Goal: Consume media (video, audio): Consume media (video, audio)

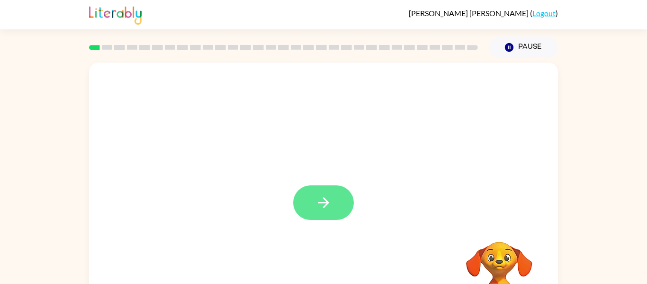
click at [324, 206] on icon "button" at bounding box center [323, 202] width 11 height 11
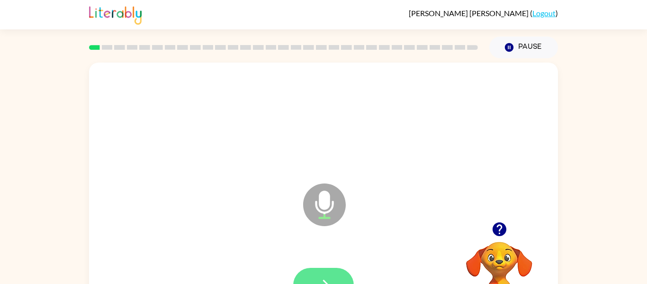
click at [330, 270] on button "button" at bounding box center [323, 285] width 61 height 35
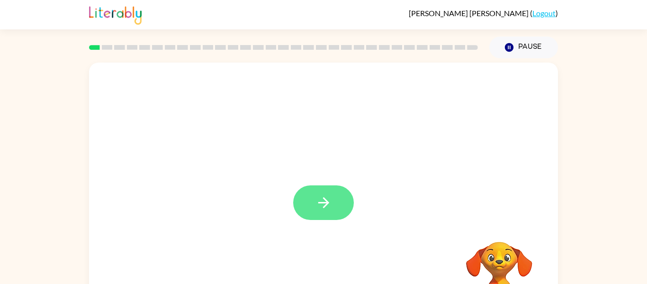
click at [325, 208] on icon "button" at bounding box center [323, 202] width 17 height 17
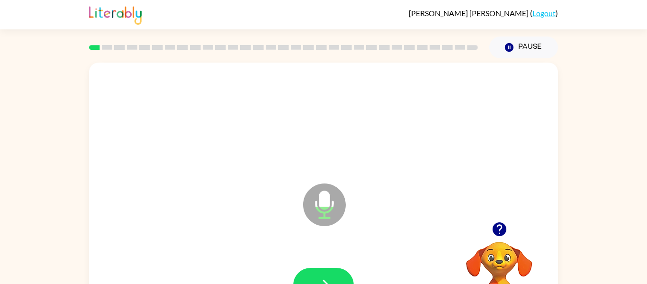
click at [324, 262] on div at bounding box center [324, 285] width 450 height 78
click at [320, 279] on icon "button" at bounding box center [323, 285] width 17 height 17
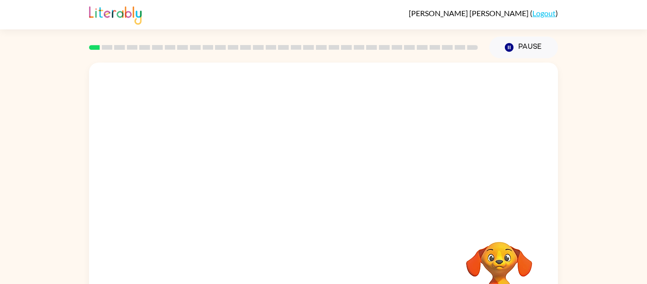
click at [610, 118] on div "Your browser must support playing .mp4 files to use Literably. Please try using…" at bounding box center [323, 195] width 647 height 275
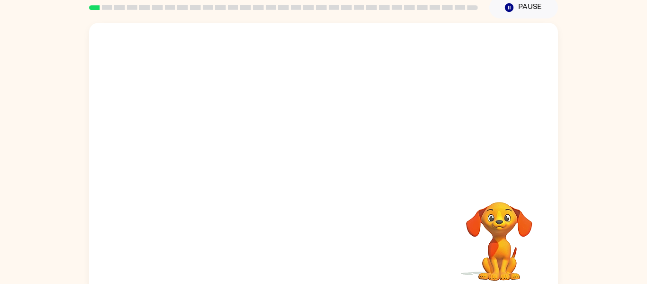
scroll to position [40, 0]
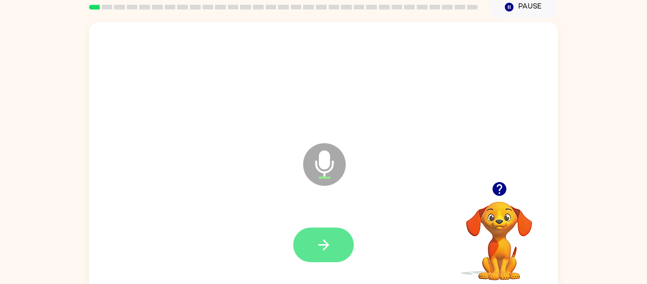
click at [335, 252] on button "button" at bounding box center [323, 244] width 61 height 35
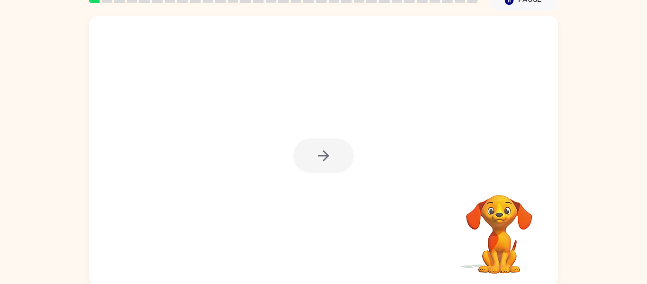
scroll to position [45, 0]
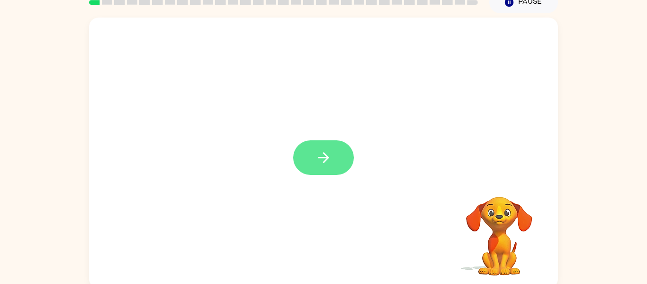
click at [330, 162] on icon "button" at bounding box center [323, 157] width 17 height 17
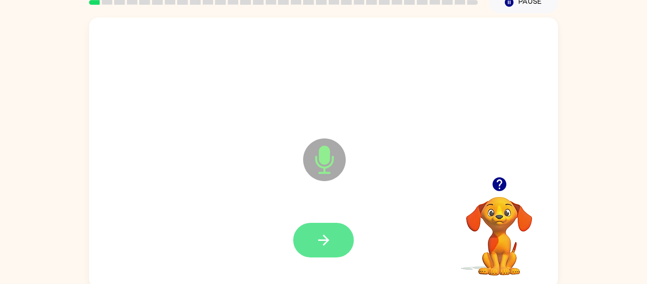
click at [320, 234] on icon "button" at bounding box center [323, 240] width 17 height 17
click at [344, 245] on button "button" at bounding box center [323, 240] width 61 height 35
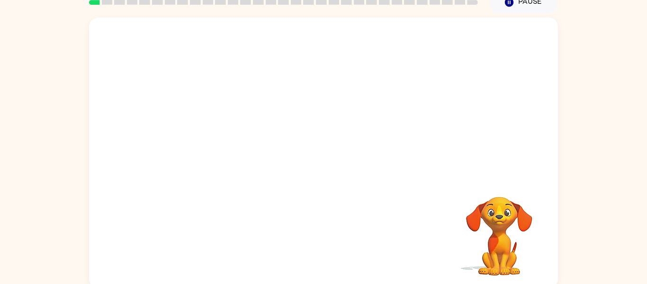
click at [344, 245] on div "Your browser must support playing .mp4 files to use Literably. Please try using…" at bounding box center [323, 153] width 469 height 270
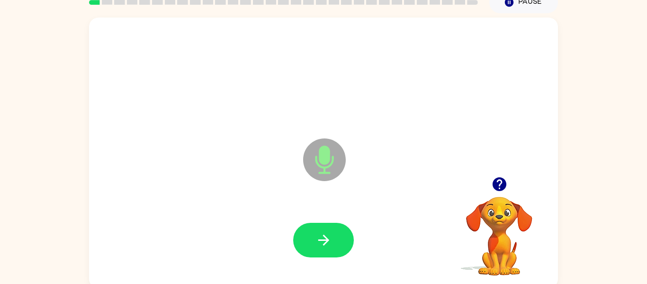
click at [344, 245] on button "button" at bounding box center [323, 240] width 61 height 35
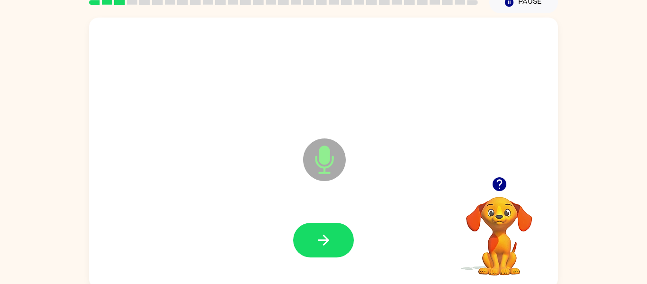
click at [344, 245] on button "button" at bounding box center [323, 240] width 61 height 35
click at [332, 243] on button "button" at bounding box center [323, 240] width 61 height 35
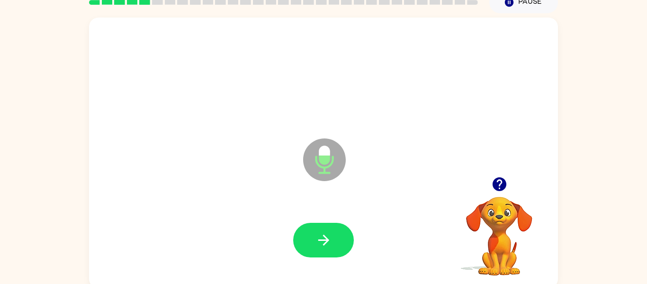
click at [332, 243] on button "button" at bounding box center [323, 240] width 61 height 35
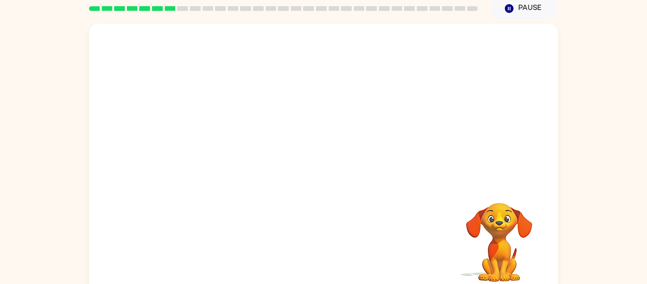
scroll to position [49, 0]
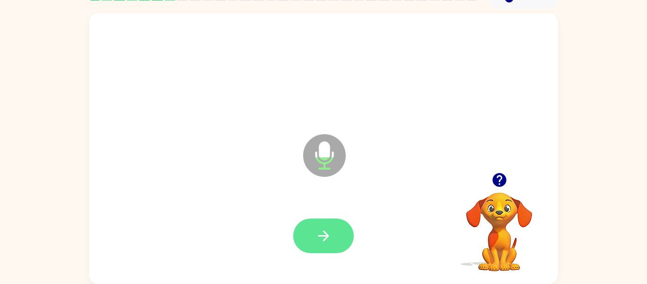
click at [336, 225] on button "button" at bounding box center [323, 235] width 61 height 35
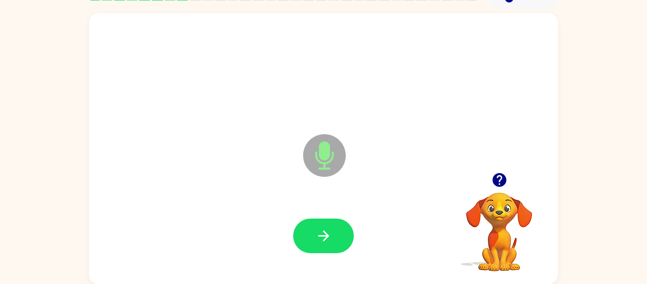
click at [336, 225] on button "button" at bounding box center [323, 235] width 61 height 35
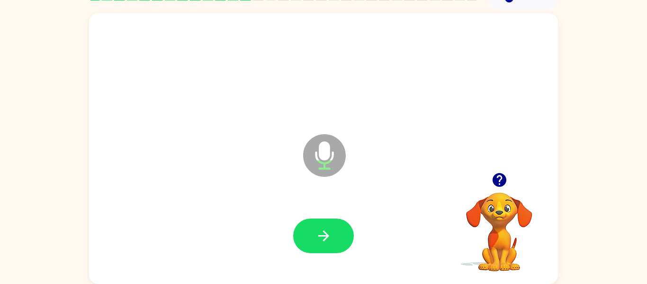
click at [336, 225] on button "button" at bounding box center [323, 235] width 61 height 35
click at [347, 227] on button "button" at bounding box center [323, 235] width 61 height 35
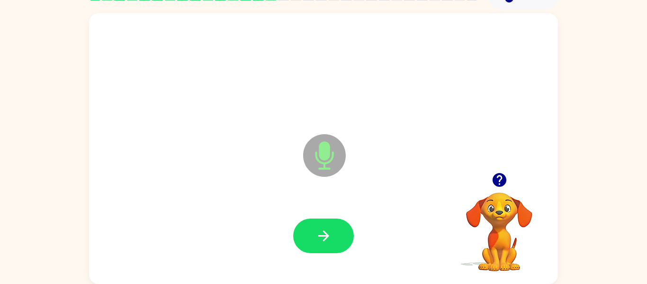
click at [347, 227] on button "button" at bounding box center [323, 235] width 61 height 35
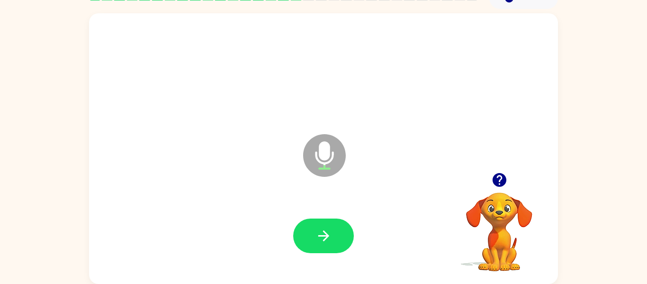
click at [347, 227] on button "button" at bounding box center [323, 235] width 61 height 35
click at [323, 235] on icon "button" at bounding box center [323, 235] width 11 height 11
click at [329, 234] on icon "button" at bounding box center [323, 235] width 17 height 17
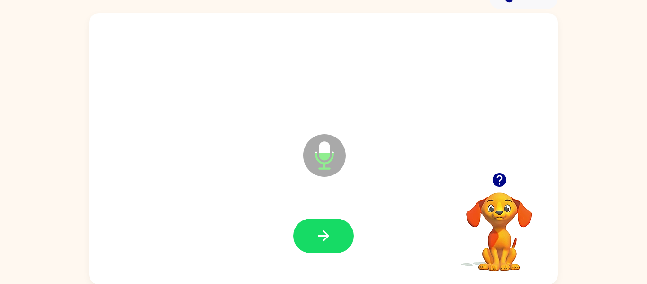
click at [326, 234] on icon "button" at bounding box center [323, 235] width 11 height 11
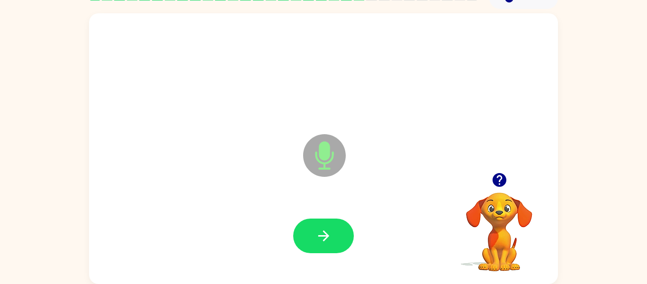
click at [326, 234] on icon "button" at bounding box center [323, 235] width 11 height 11
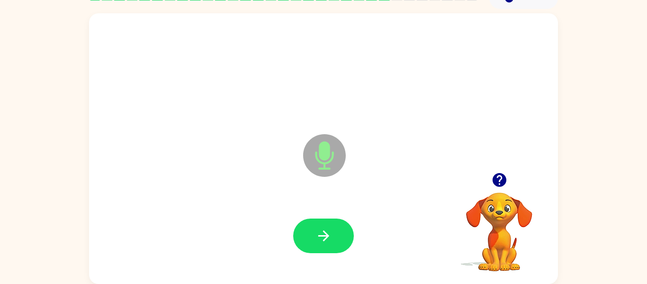
click at [326, 234] on icon "button" at bounding box center [323, 235] width 11 height 11
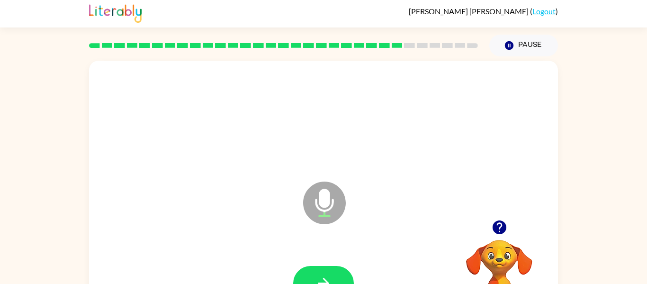
scroll to position [0, 0]
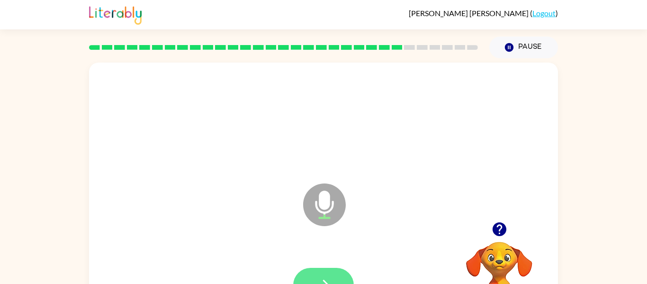
click at [333, 275] on button "button" at bounding box center [323, 285] width 61 height 35
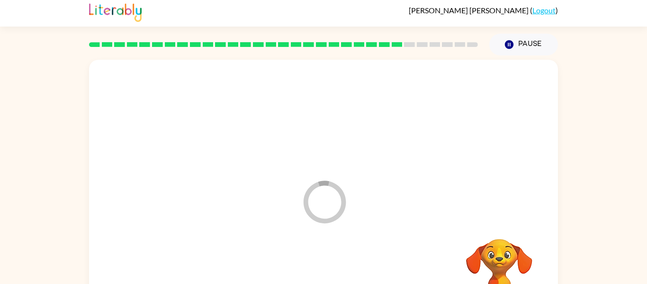
scroll to position [34, 0]
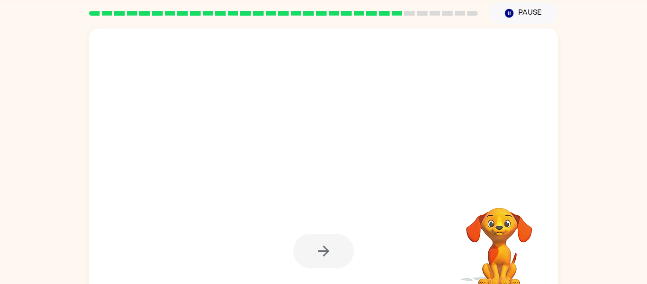
click at [598, 177] on div "Your browser must support playing .mp4 files to use Literably. Please try using…" at bounding box center [323, 161] width 647 height 275
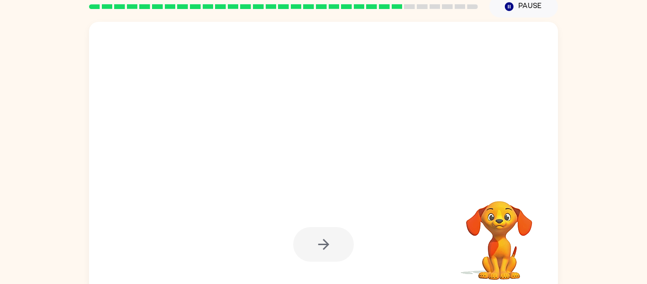
scroll to position [49, 0]
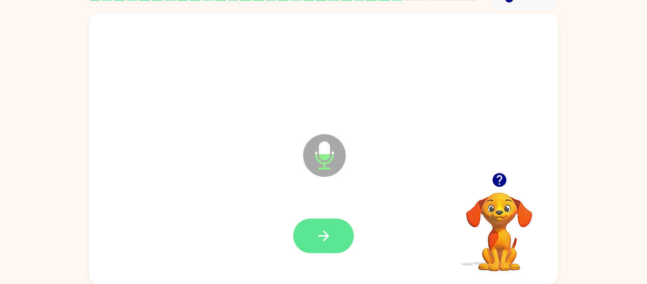
click at [319, 247] on button "button" at bounding box center [323, 235] width 61 height 35
click at [329, 248] on button "button" at bounding box center [323, 235] width 61 height 35
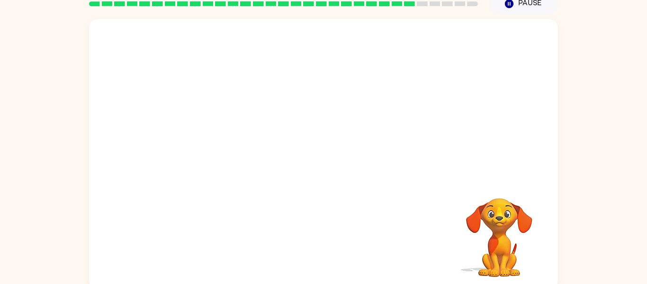
scroll to position [49, 0]
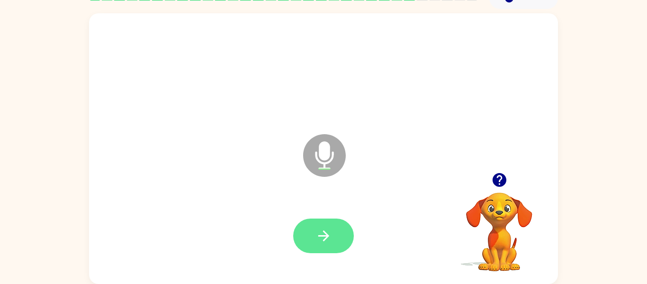
click at [310, 249] on button "button" at bounding box center [323, 235] width 61 height 35
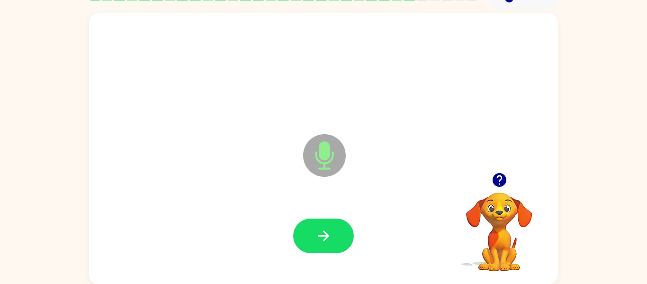
click at [315, 242] on icon "button" at bounding box center [323, 235] width 17 height 17
click at [326, 234] on icon "button" at bounding box center [323, 235] width 11 height 11
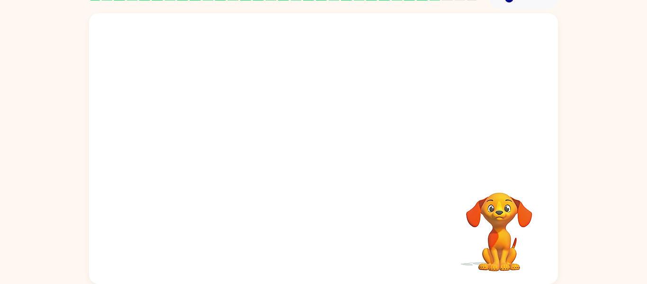
click at [326, 234] on div at bounding box center [324, 236] width 450 height 78
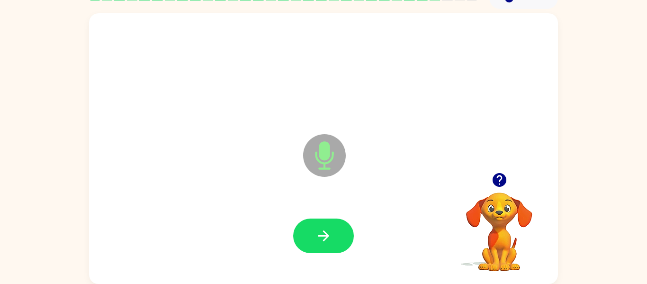
click at [326, 234] on icon "button" at bounding box center [323, 235] width 11 height 11
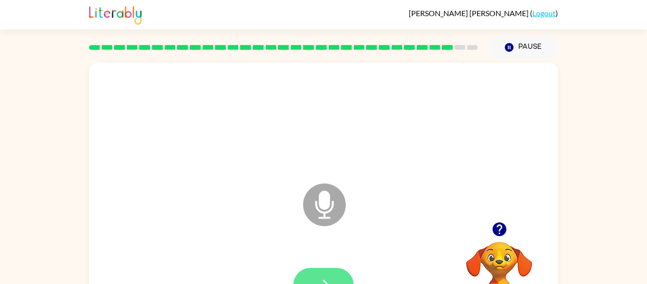
click at [321, 271] on button "button" at bounding box center [323, 285] width 61 height 35
click at [337, 272] on button "button" at bounding box center [323, 285] width 61 height 35
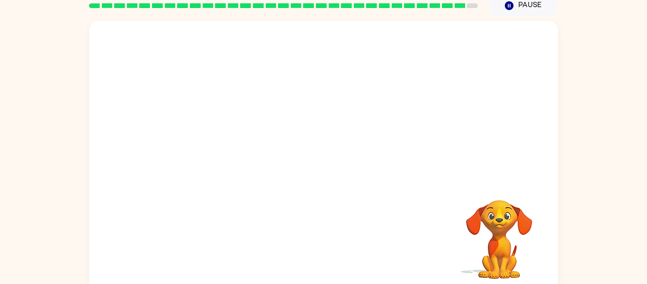
scroll to position [49, 0]
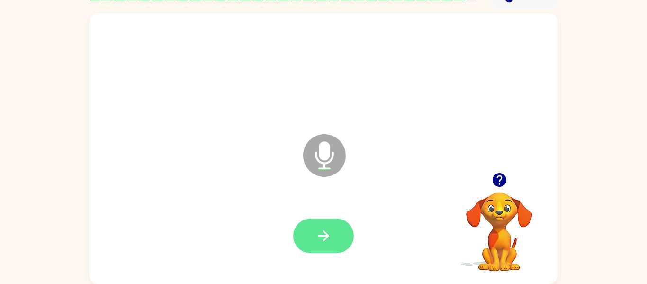
click at [324, 237] on icon "button" at bounding box center [323, 235] width 17 height 17
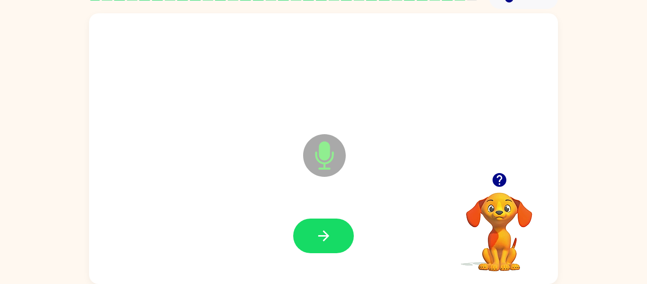
click at [324, 237] on icon "button" at bounding box center [323, 235] width 17 height 17
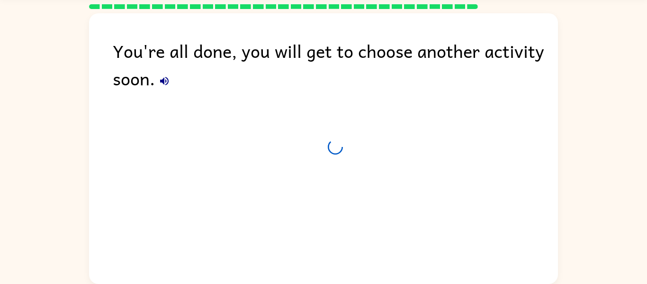
scroll to position [32, 0]
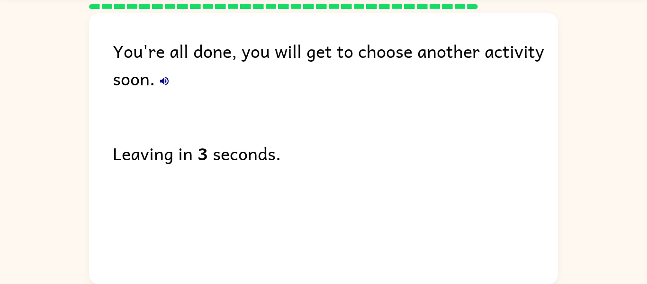
click at [165, 83] on icon "button" at bounding box center [164, 80] width 11 height 11
